Goal: Contribute content: Add original content to the website for others to see

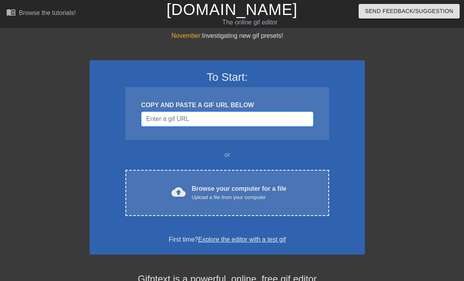
click at [161, 117] on input "Username" at bounding box center [227, 118] width 172 height 15
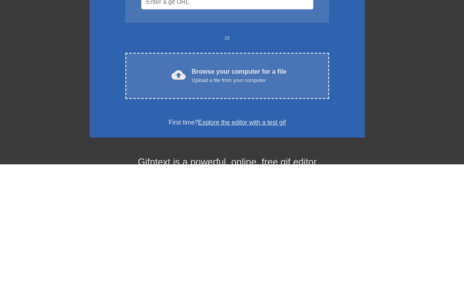
click at [182, 185] on span "cloud_upload" at bounding box center [179, 192] width 14 height 14
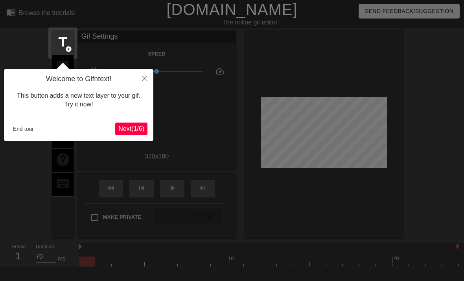
scroll to position [19, 0]
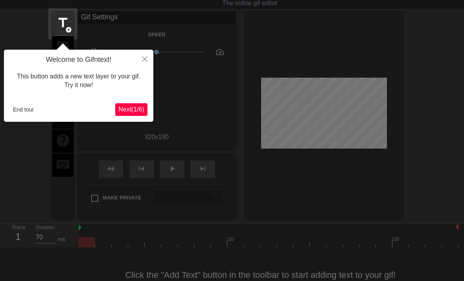
click at [148, 59] on button "Close" at bounding box center [144, 59] width 17 height 18
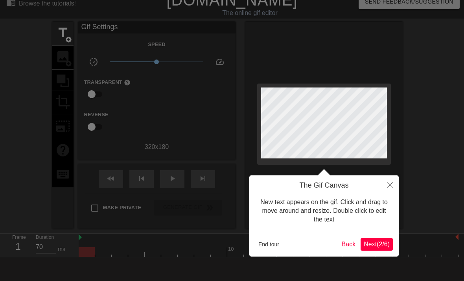
scroll to position [2, 0]
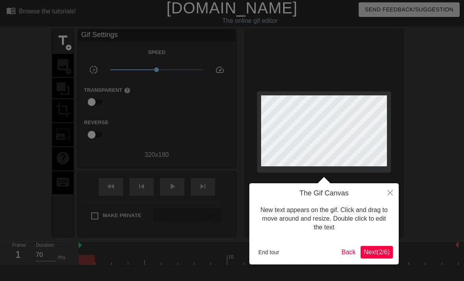
click at [387, 190] on button "Close" at bounding box center [390, 192] width 17 height 18
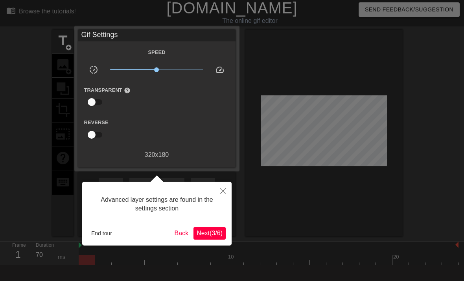
scroll to position [19, 0]
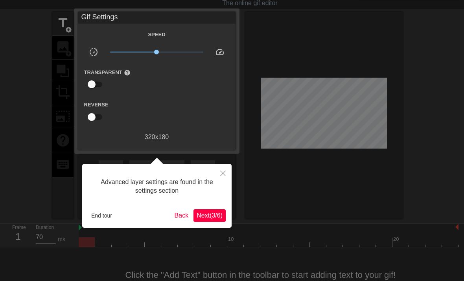
click at [223, 174] on icon "Close" at bounding box center [223, 173] width 6 height 6
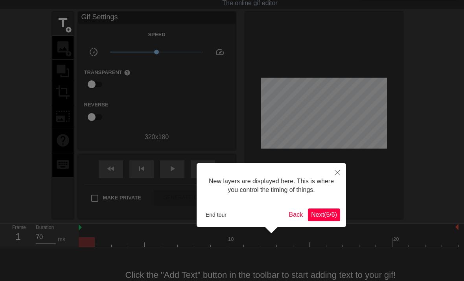
scroll to position [7, 0]
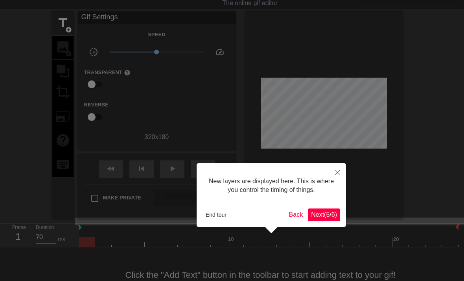
click at [214, 218] on button "End tour" at bounding box center [216, 215] width 27 height 12
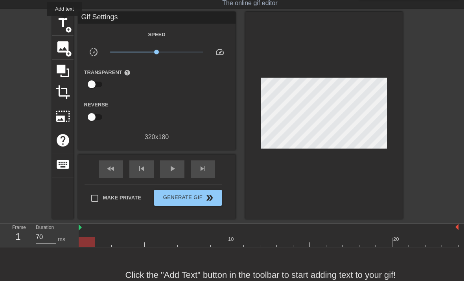
click at [65, 22] on span "title" at bounding box center [62, 22] width 15 height 15
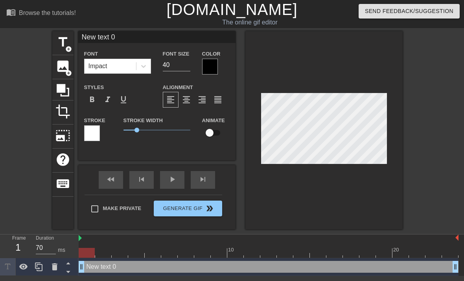
scroll to position [0, 6]
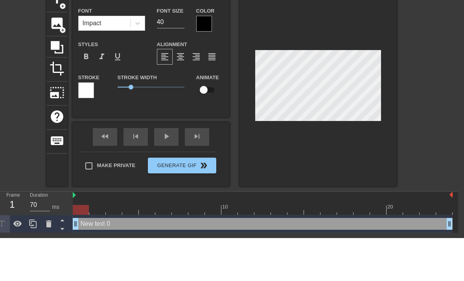
type input "New text0"
type textarea "New tex0"
type input "New tex0"
type textarea "New te0"
type input "New te0"
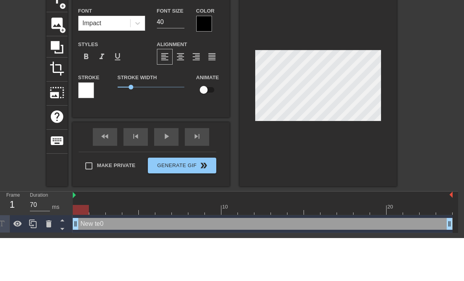
type textarea "New t0"
type input "New t0"
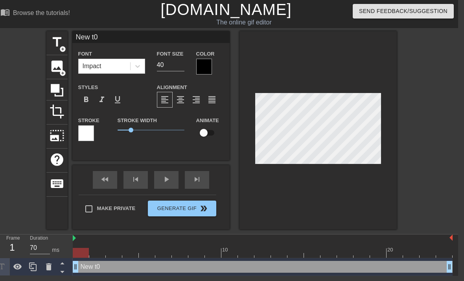
click at [347, 86] on div at bounding box center [318, 130] width 157 height 198
type input "New t"
type textarea "New t"
type input "New"
type textarea "New"
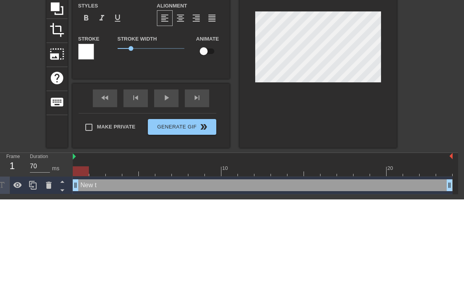
type input "New"
type textarea "Ne"
type input "N"
type textarea "N"
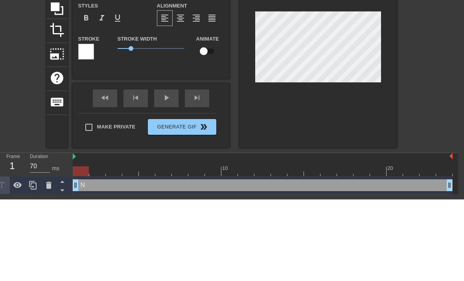
scroll to position [0, 0]
type input "T"
type textarea "T"
type input "To"
type textarea "[PERSON_NAME]"
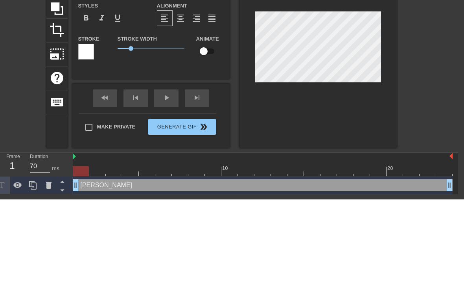
type input "[PERSON_NAME]"
type textarea "[PERSON_NAME]"
type input "[PERSON_NAME]"
type textarea "[PERSON_NAME] an"
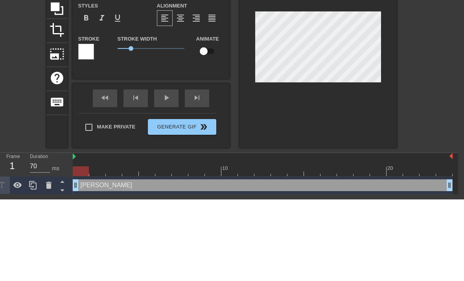
type input "[PERSON_NAME] an"
type textarea "[PERSON_NAME] and"
type input "[PERSON_NAME] and"
type textarea "[PERSON_NAME] and"
type input "[PERSON_NAME] and J"
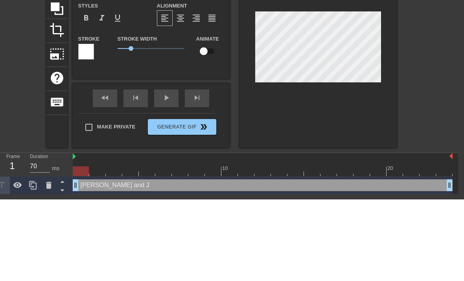
type textarea "[PERSON_NAME] and [PERSON_NAME]"
type input "[PERSON_NAME] and [PERSON_NAME]"
type textarea "[PERSON_NAME] and [PERSON_NAME]"
type input "[PERSON_NAME] and [PERSON_NAME]"
type textarea "[PERSON_NAME] and [PERSON_NAME]"
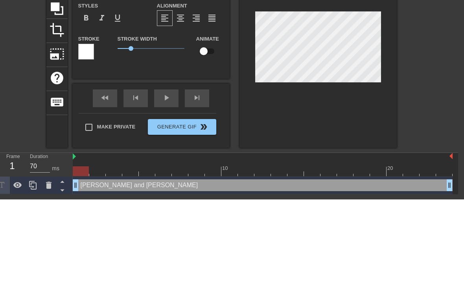
type input "[PERSON_NAME] and [PERSON_NAME]"
type textarea "[PERSON_NAME] and [PERSON_NAME]"
type input "[PERSON_NAME] and [PERSON_NAME]"
type textarea "[PERSON_NAME] and [PERSON_NAME]"
type input "[PERSON_NAME] and [PERSON_NAME]"
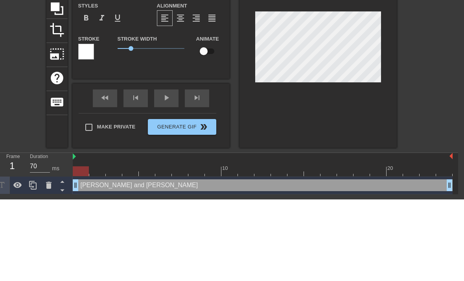
type textarea "[PERSON_NAME] and [PERSON_NAME]"
type input "[PERSON_NAME] and [PERSON_NAME]"
type textarea "[PERSON_NAME] and [PERSON_NAME]"
type input "[PERSON_NAME] and [PERSON_NAME]"
type textarea "[PERSON_NAME] and [PERSON_NAME] PO"
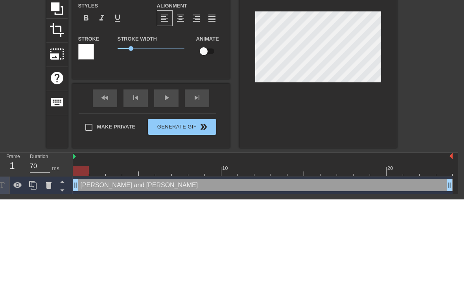
type input "[PERSON_NAME] and [PERSON_NAME] PO"
type textarea "[PERSON_NAME] and [PERSON_NAME] POV"
type input "[PERSON_NAME] and [PERSON_NAME] POV"
type textarea "[PERSON_NAME] and [PERSON_NAME] POV o"
type input "[PERSON_NAME] and [PERSON_NAME] POV of"
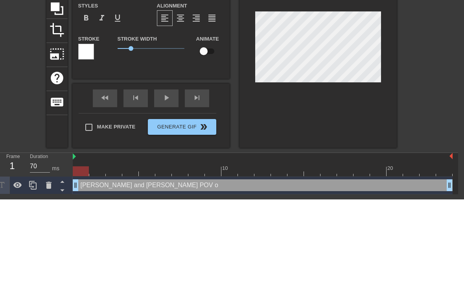
type textarea "[PERSON_NAME] and [PERSON_NAME] POV of"
type input "[PERSON_NAME] and [PERSON_NAME] POV of"
type textarea "[PERSON_NAME] and [PERSON_NAME] POV of t"
type input "[PERSON_NAME] and [PERSON_NAME] POV of t"
type textarea "[PERSON_NAME] and [PERSON_NAME] POV of th"
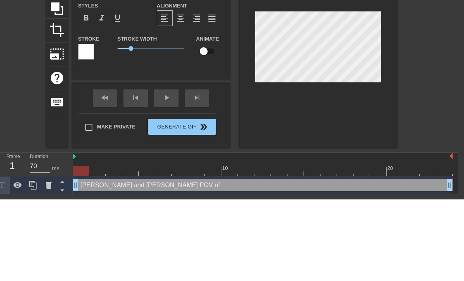
type input "[PERSON_NAME] and [PERSON_NAME] POV of th"
type textarea "[PERSON_NAME] and [PERSON_NAME] POV of the"
type input "[PERSON_NAME] and [PERSON_NAME] POV of the"
type textarea "[PERSON_NAME] and [PERSON_NAME] POV of the"
type input "[PERSON_NAME] and [PERSON_NAME] POV of the z"
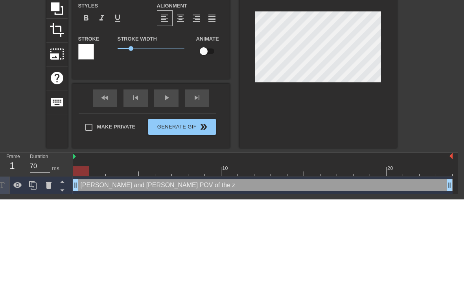
type textarea "[PERSON_NAME] and [PERSON_NAME] POV of the zo"
type input "[PERSON_NAME] and [PERSON_NAME] POV of the zom"
type textarea "[PERSON_NAME] and [PERSON_NAME] POV of the zomv"
type input "[PERSON_NAME] and [PERSON_NAME] POV of the zomv"
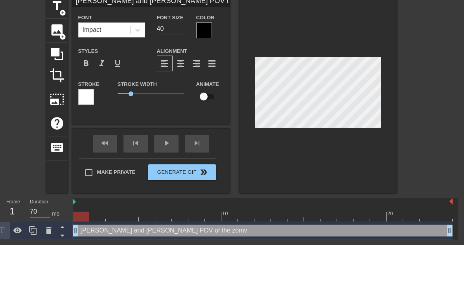
type textarea "[PERSON_NAME] and [PERSON_NAME] POV of the zomv"
click at [169, 59] on input "40" at bounding box center [171, 65] width 28 height 13
type input "4"
type input "1"
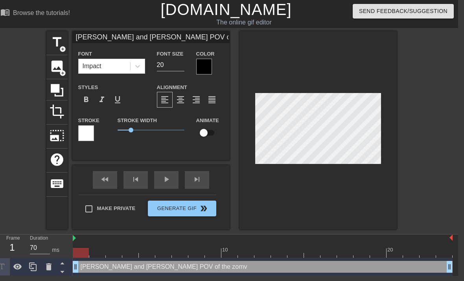
type input "20"
click at [86, 133] on div at bounding box center [86, 133] width 16 height 16
